Goal: Information Seeking & Learning: Understand process/instructions

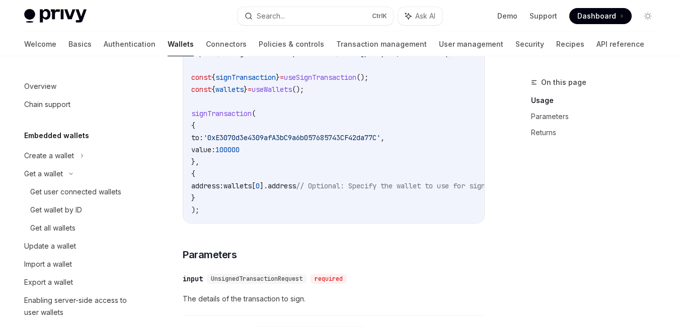
scroll to position [0, 3]
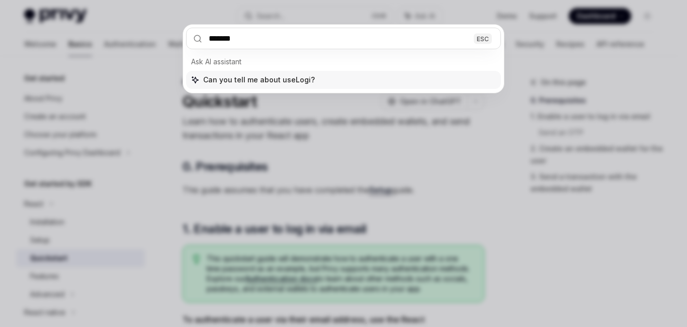
type input "********"
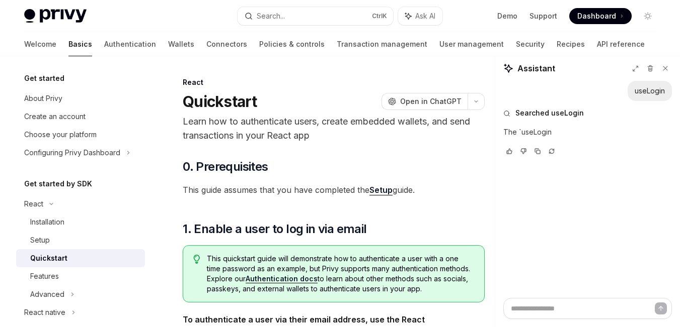
type textarea "*"
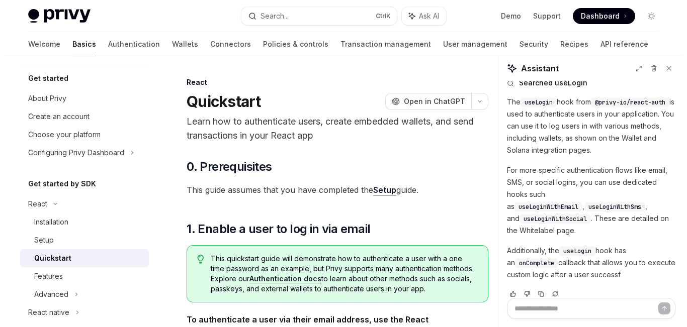
scroll to position [42, 0]
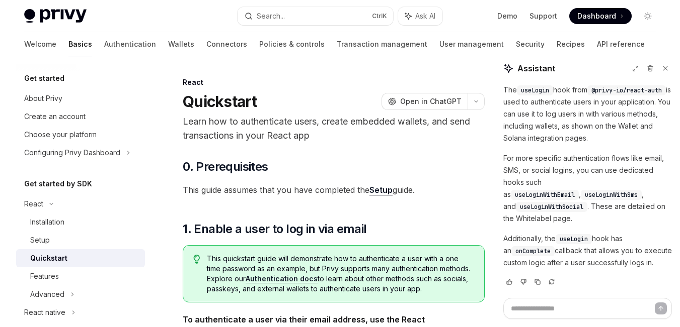
click at [306, 15] on button "Search... Ctrl K" at bounding box center [315, 16] width 156 height 18
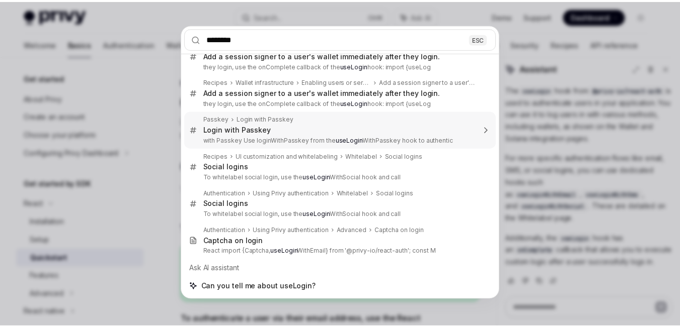
scroll to position [0, 0]
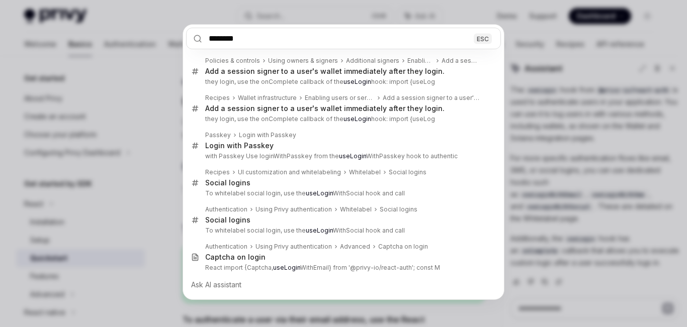
type input "********"
click at [320, 13] on div "******** ESC Policies & controls Using owners & signers Additional signers Enab…" at bounding box center [343, 163] width 687 height 327
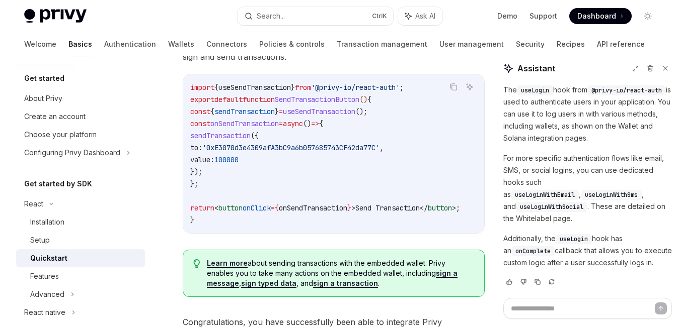
scroll to position [1139, 0]
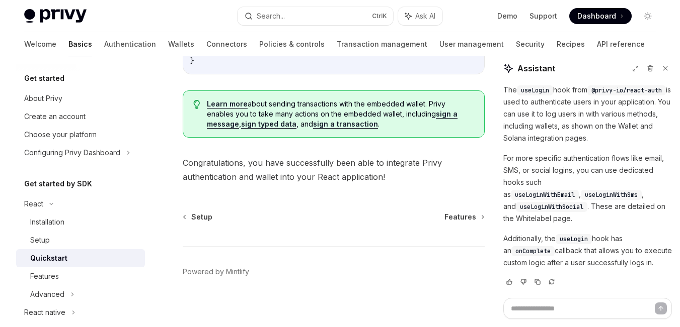
click at [377, 169] on span "Congratulations, you have successfully been able to integrate Privy authenticat…" at bounding box center [334, 170] width 302 height 28
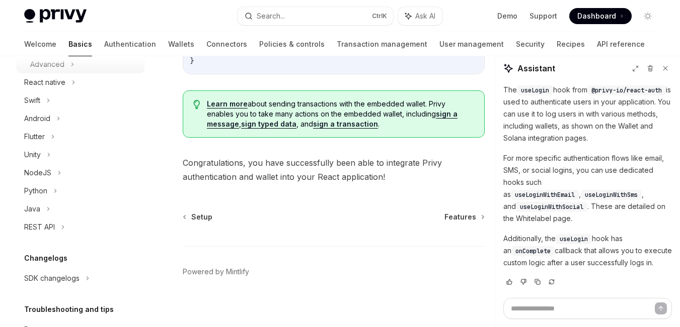
scroll to position [231, 0]
click at [61, 227] on icon at bounding box center [63, 227] width 4 height 12
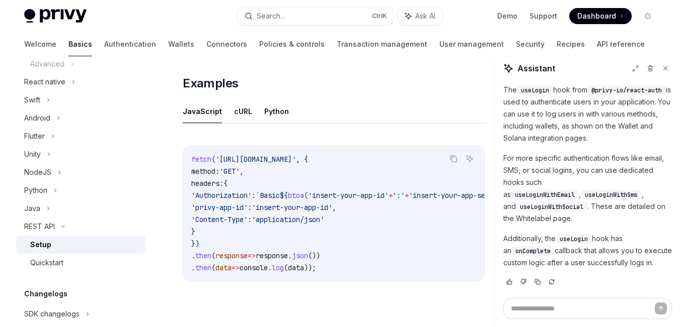
scroll to position [531, 0]
click at [664, 69] on icon at bounding box center [664, 68] width 7 height 7
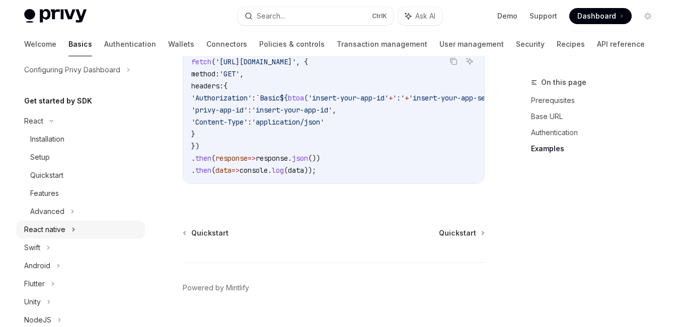
scroll to position [81, 0]
click at [51, 143] on div "Installation" at bounding box center [47, 141] width 34 height 12
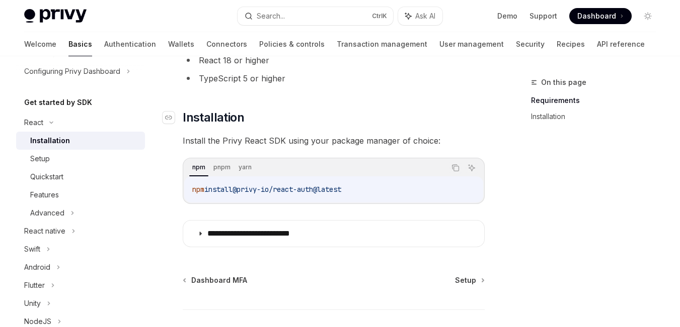
scroll to position [100, 0]
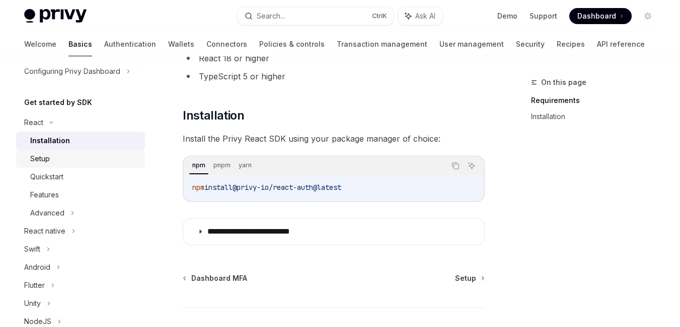
click at [54, 160] on div "Setup" at bounding box center [84, 159] width 109 height 12
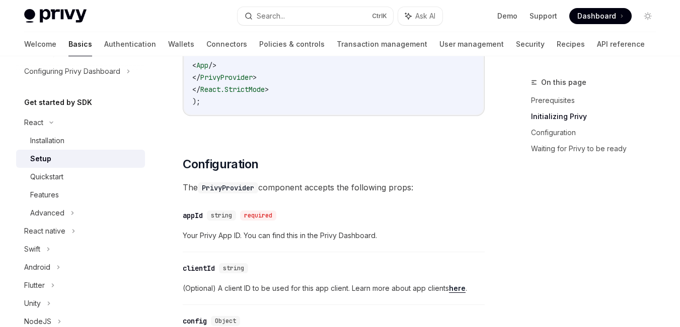
scroll to position [691, 0]
click at [53, 179] on div "Quickstart" at bounding box center [46, 177] width 33 height 12
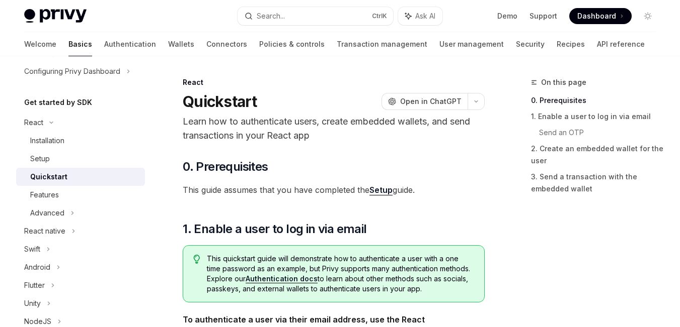
type textarea "*"
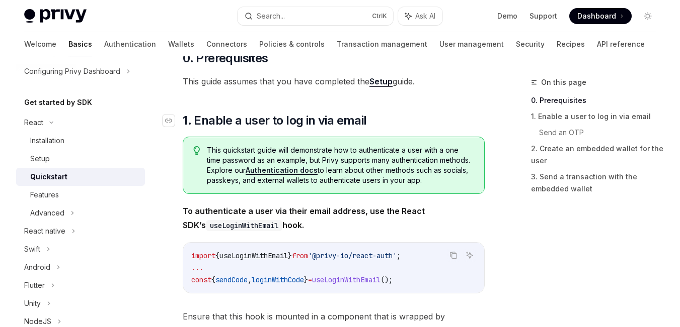
scroll to position [109, 0]
